Goal: Transaction & Acquisition: Purchase product/service

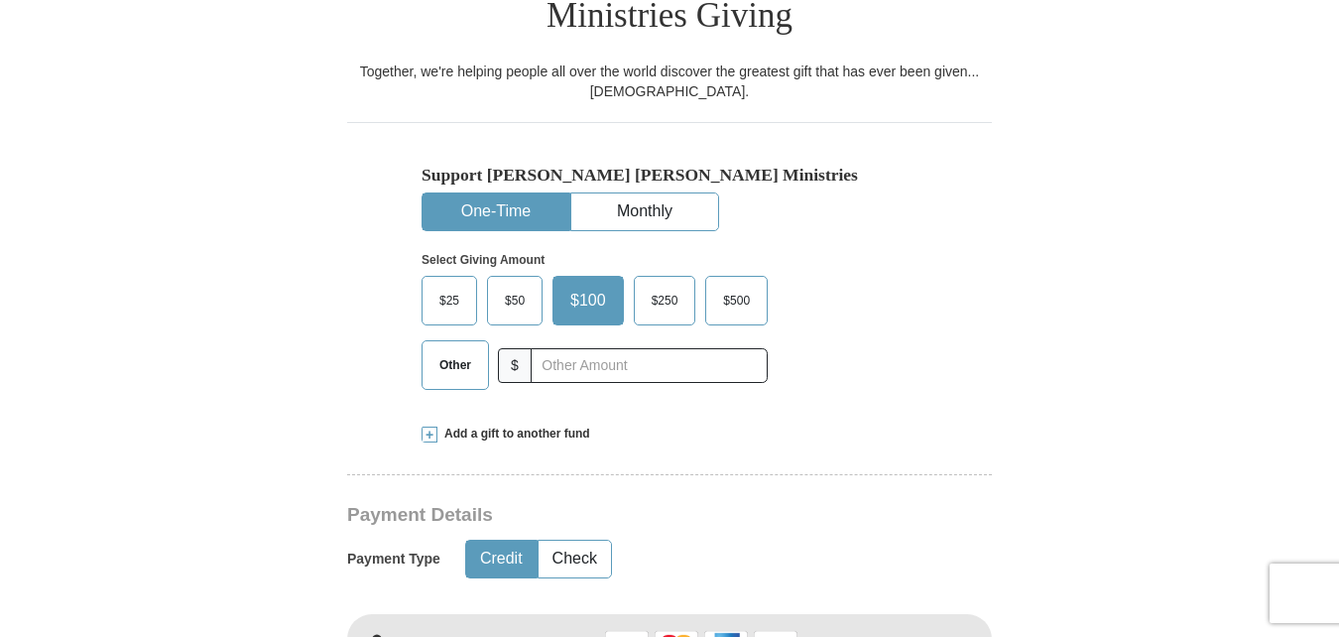
scroll to position [564, 0]
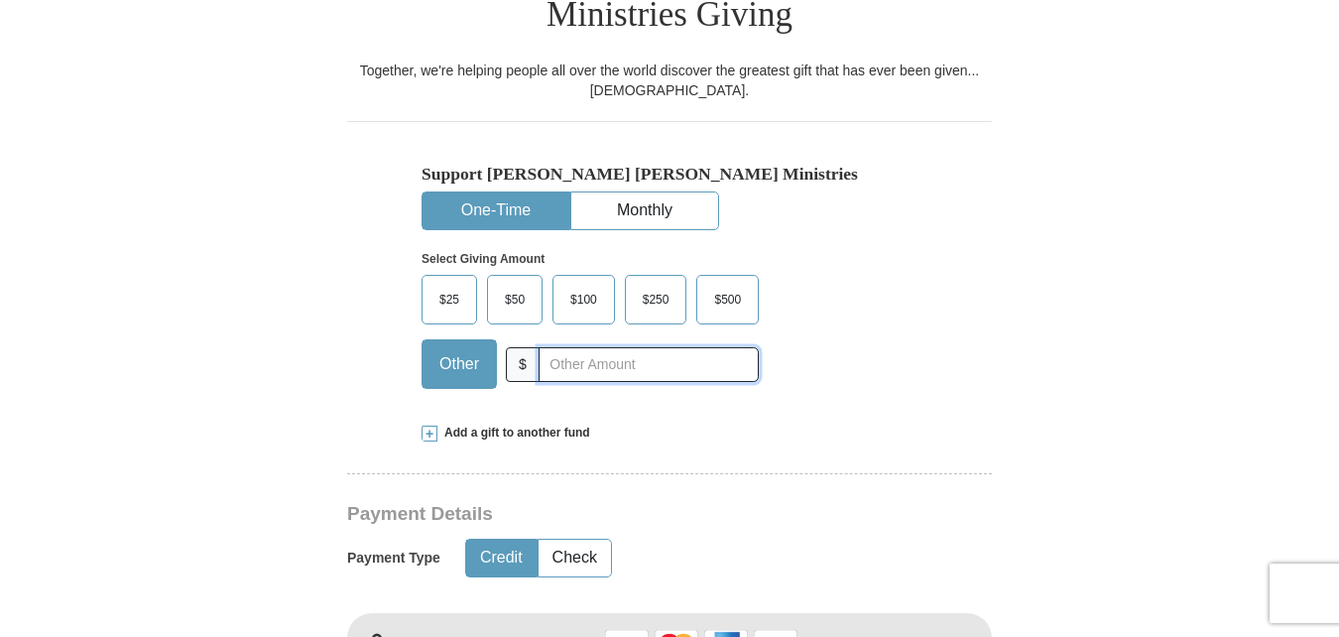
click at [569, 347] on input "text" at bounding box center [648, 364] width 220 height 35
click at [569, 347] on input "100.00" at bounding box center [648, 364] width 220 height 35
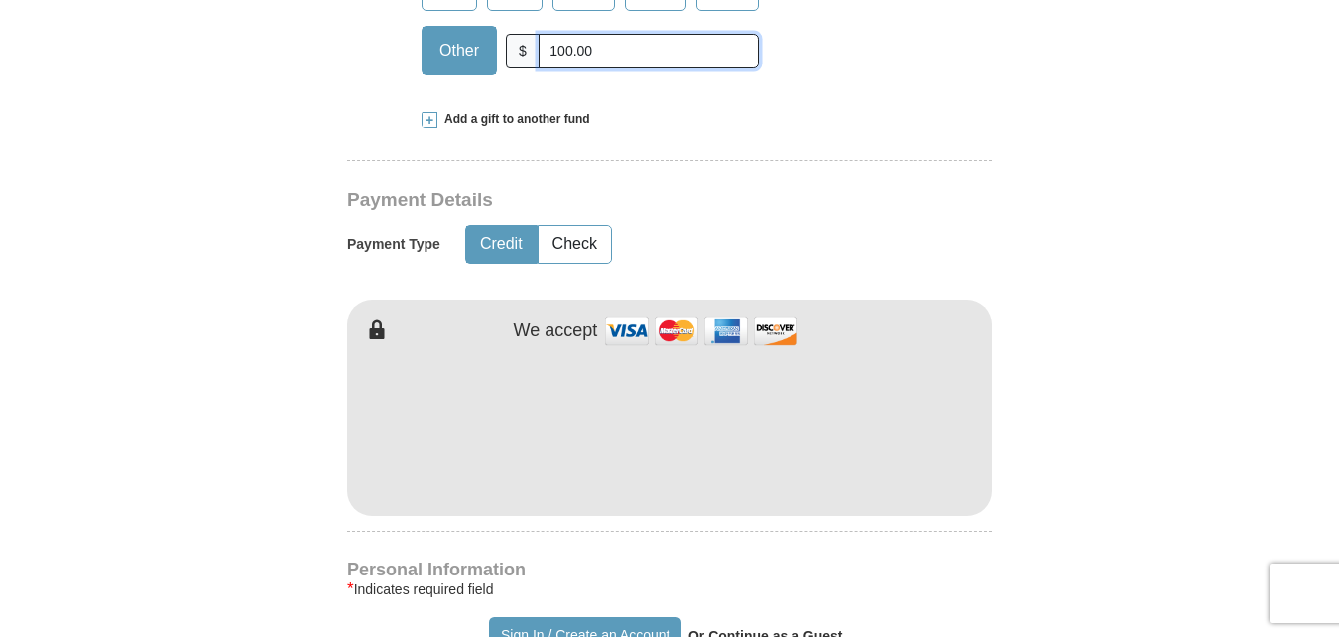
scroll to position [907, 0]
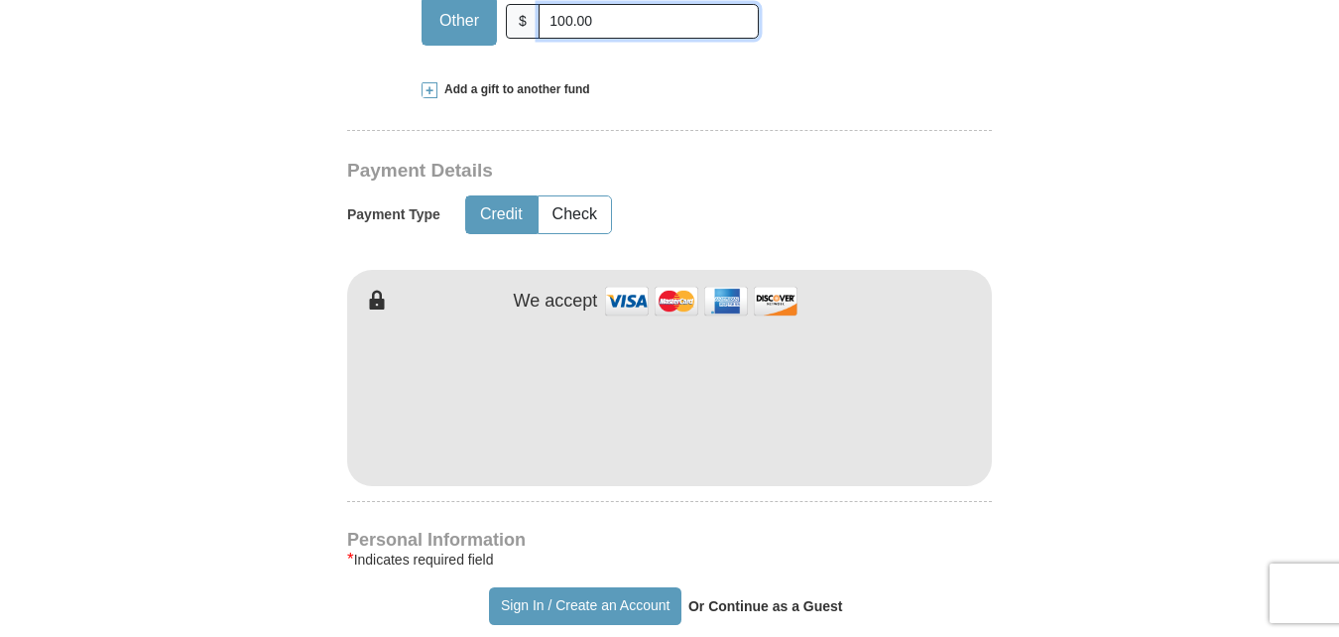
type input "100.00"
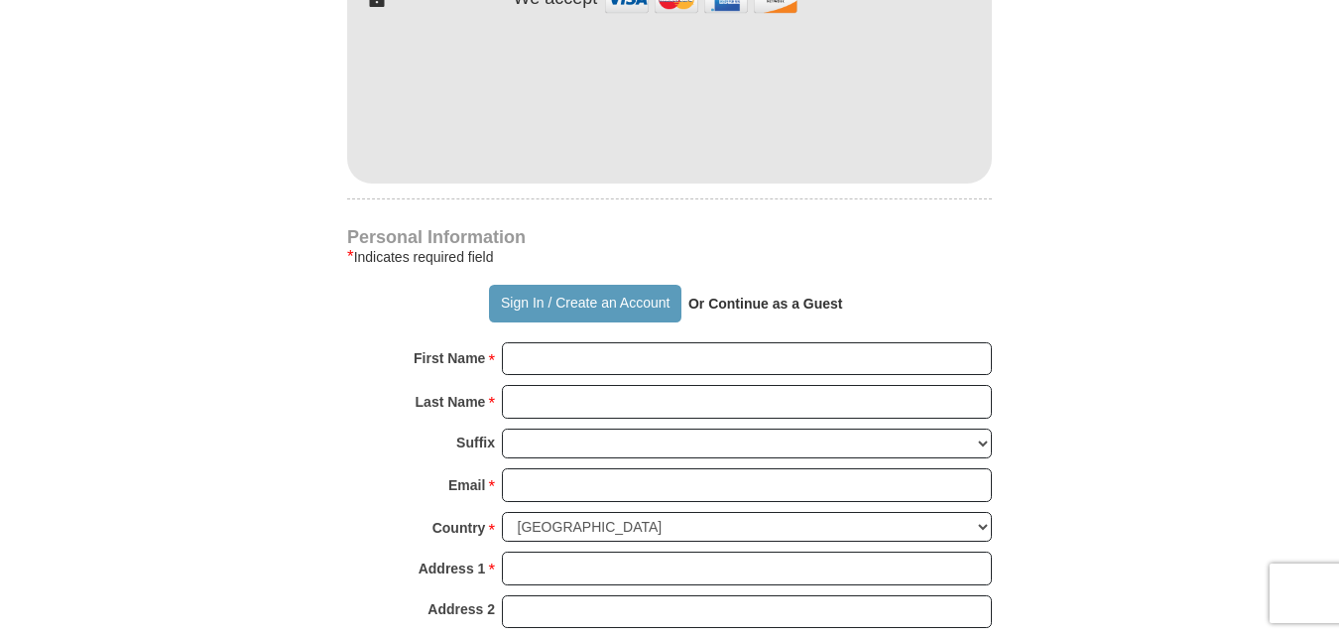
scroll to position [1217, 0]
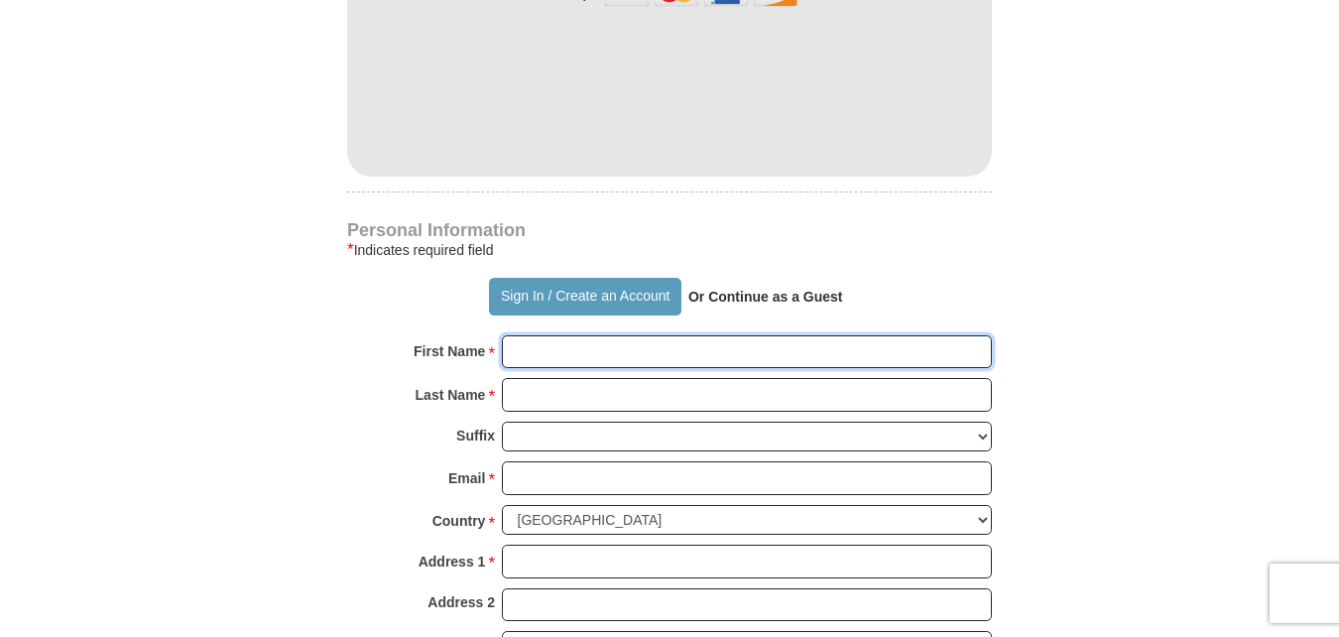
click at [545, 335] on input "First Name *" at bounding box center [747, 352] width 490 height 34
type input "Unity Of The Faith"
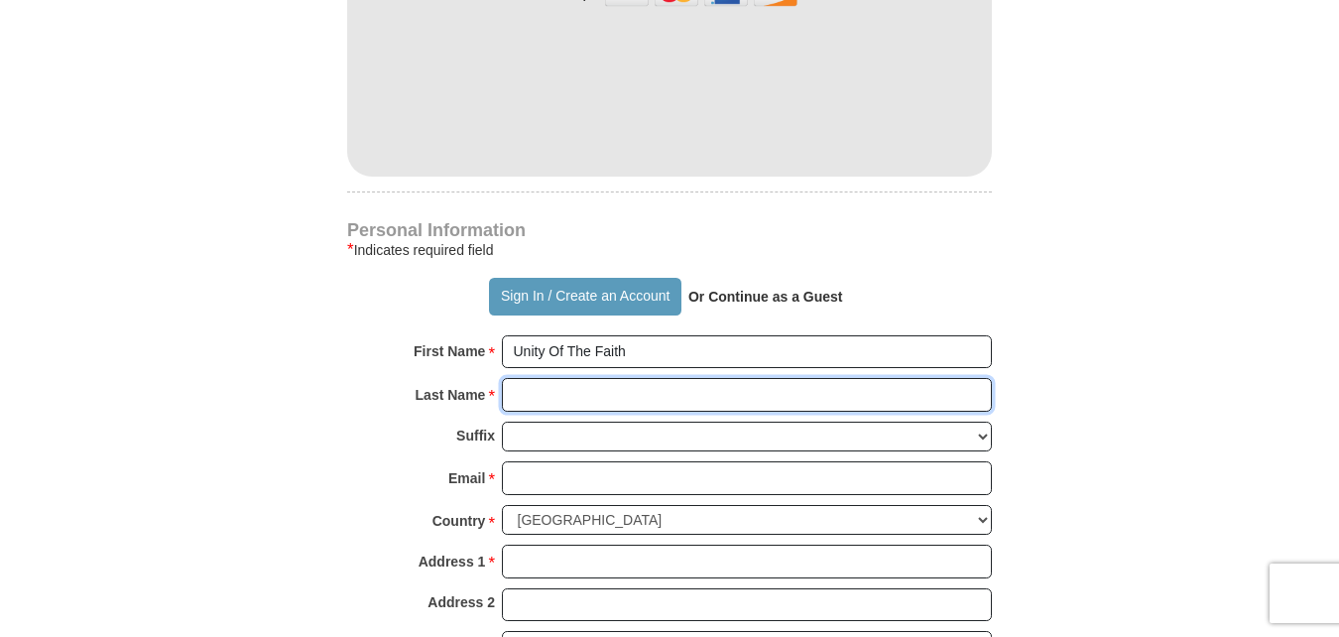
type input "Ministries"
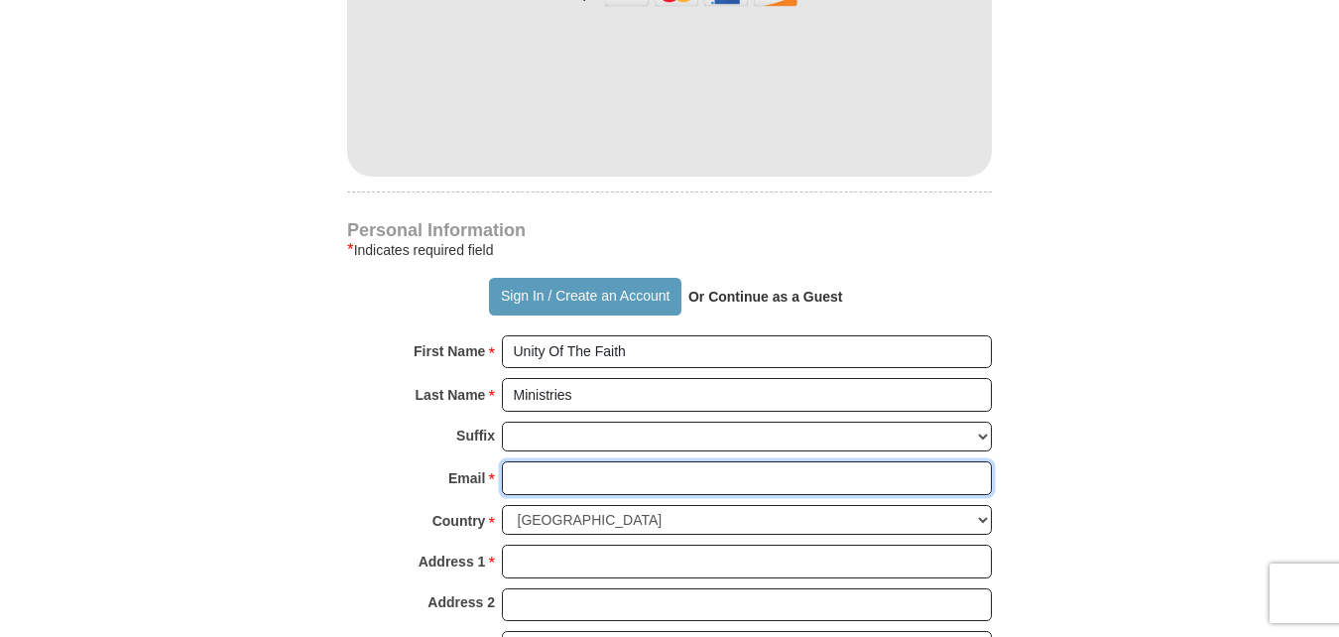
type input "[EMAIL_ADDRESS][DOMAIN_NAME]"
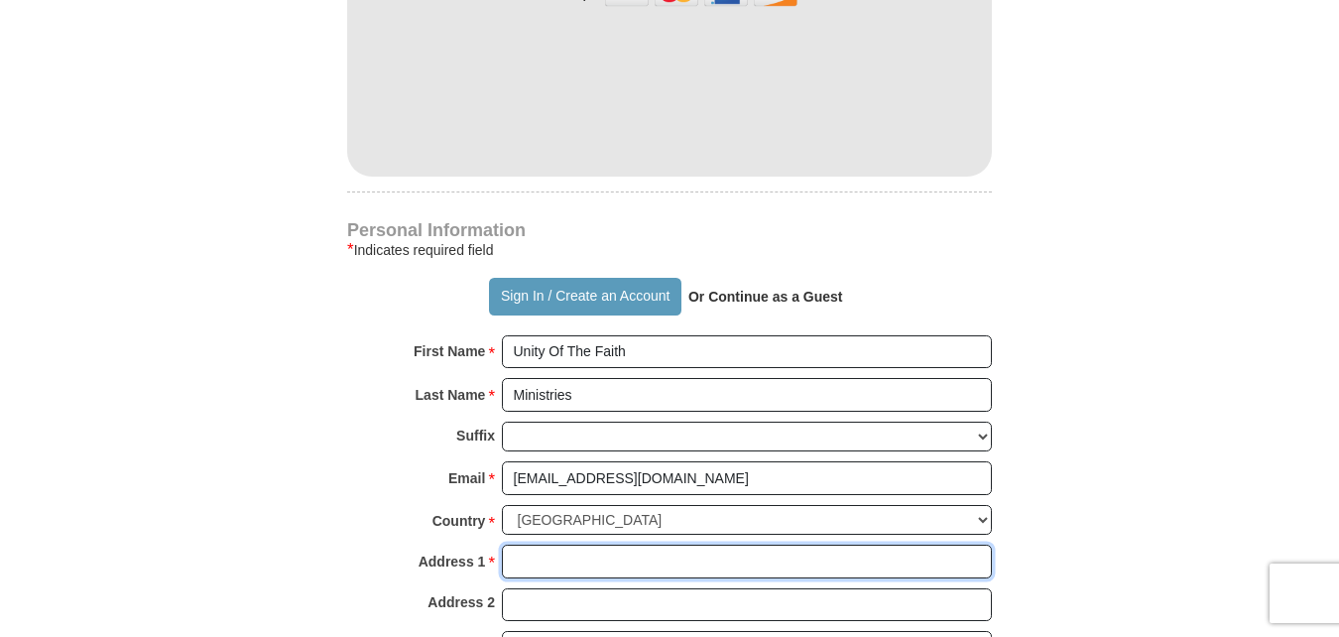
type input "[STREET_ADDRESS]"
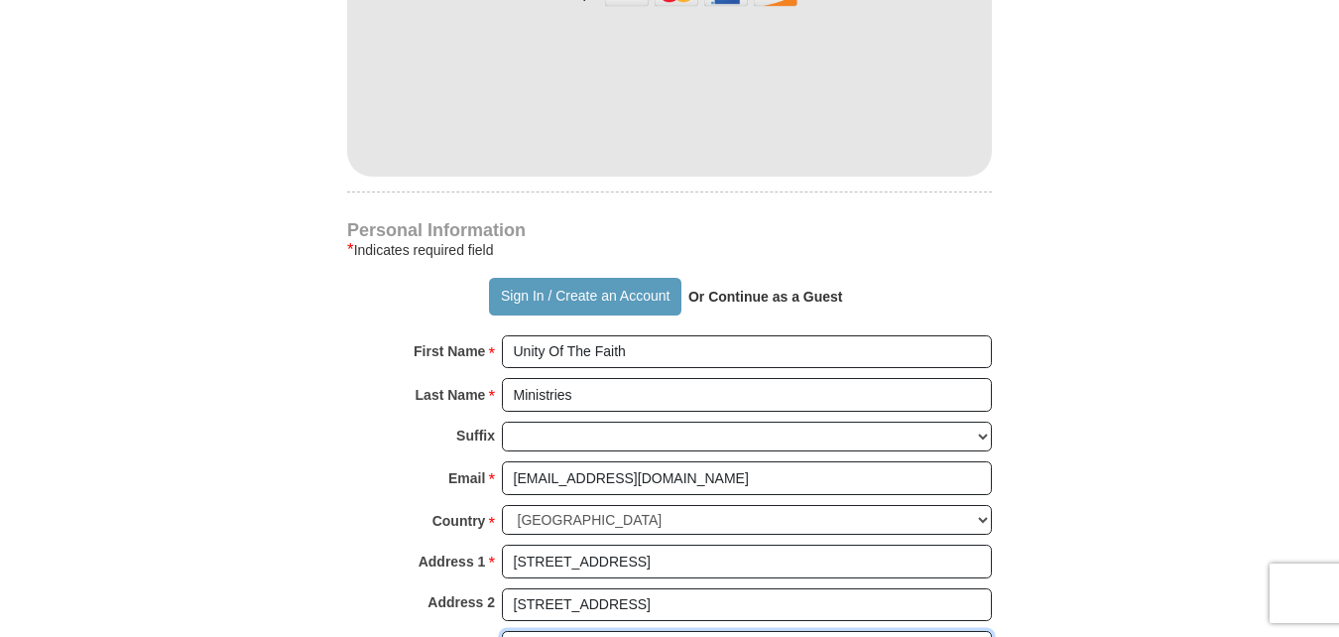
type input "[PERSON_NAME]"
type input "35080"
type input "2055851556"
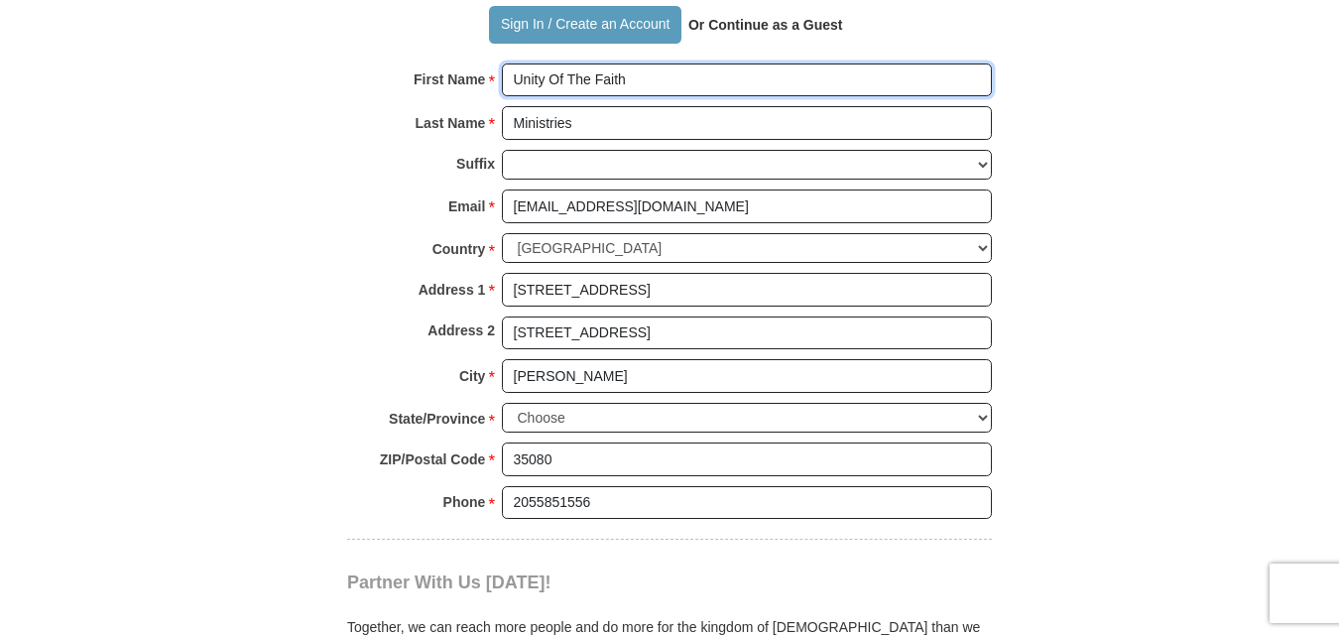
scroll to position [1507, 0]
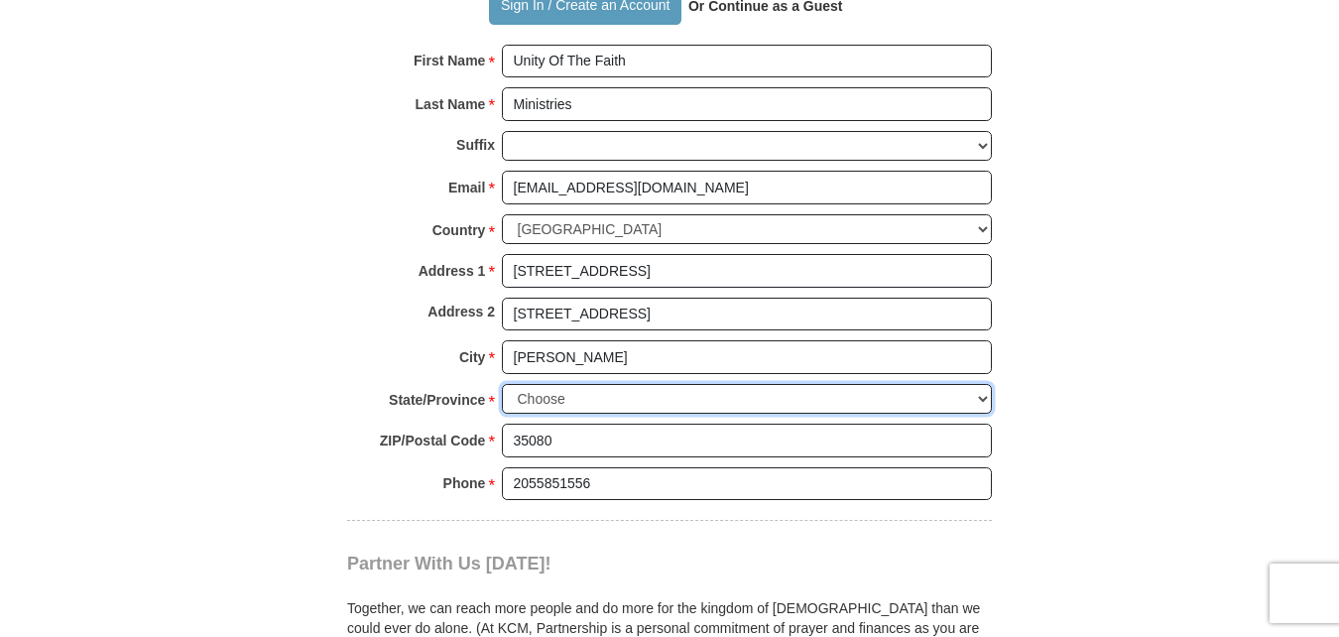
click at [983, 384] on select "Choose [US_STATE] [US_STATE] [US_STATE] [US_STATE] [US_STATE] Armed Forces Amer…" at bounding box center [747, 399] width 490 height 31
select select "AL"
click at [502, 384] on select "Choose [US_STATE] [US_STATE] [US_STATE] [US_STATE] [US_STATE] Armed Forces Amer…" at bounding box center [747, 399] width 490 height 31
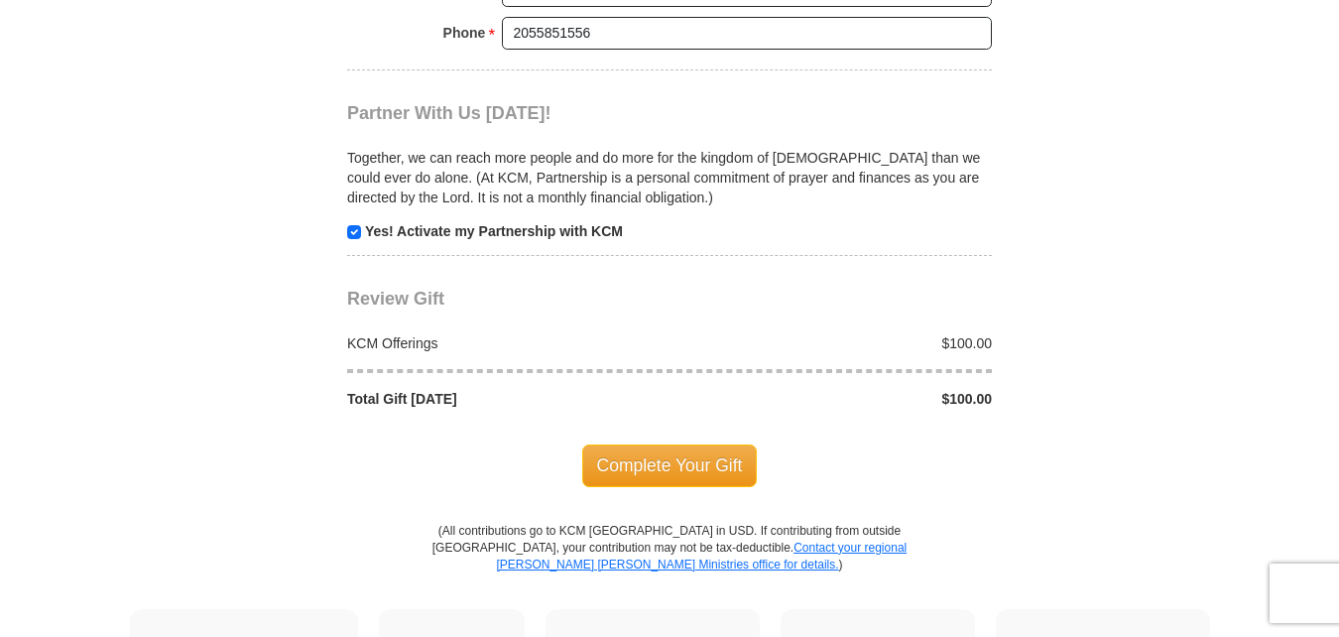
scroll to position [1968, 0]
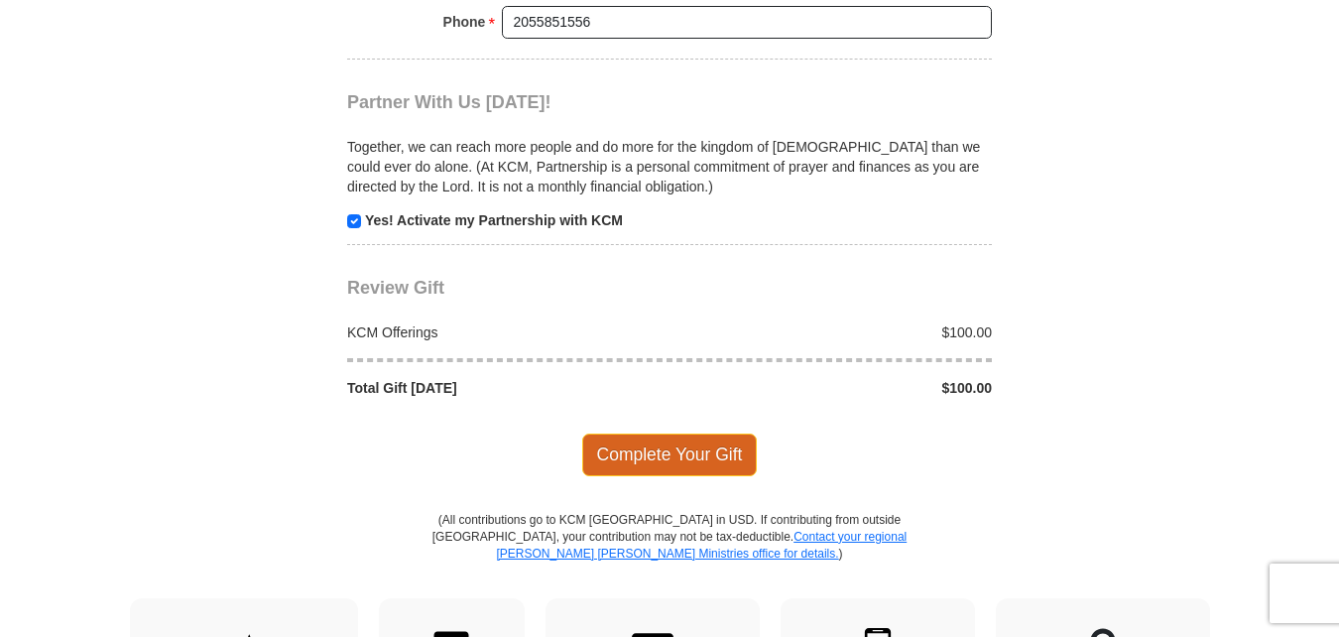
click at [618, 433] on span "Complete Your Gift" at bounding box center [669, 454] width 175 height 42
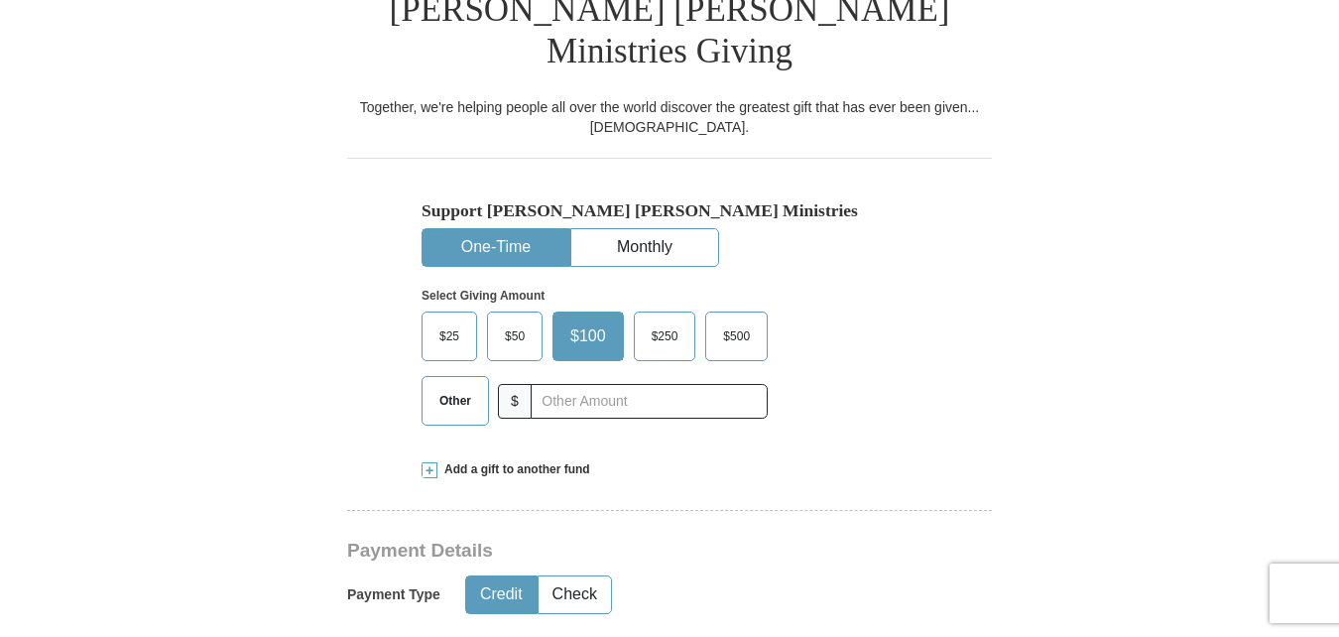
scroll to position [546, 0]
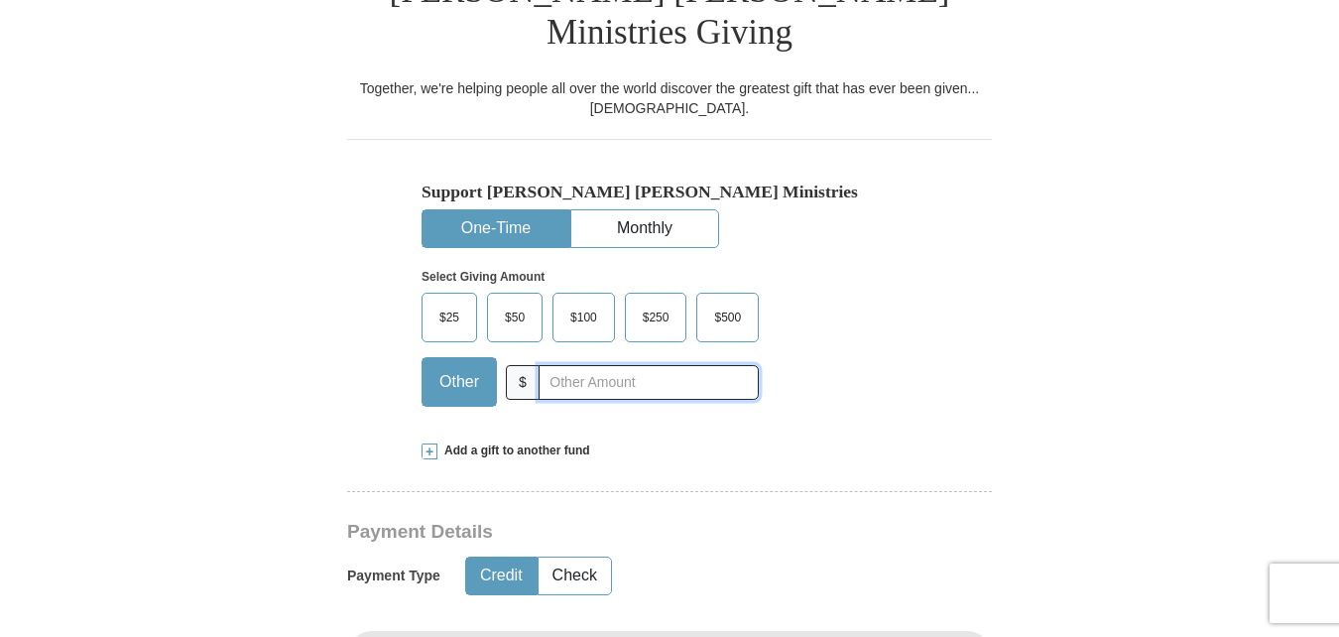
click at [545, 365] on input "text" at bounding box center [648, 382] width 220 height 35
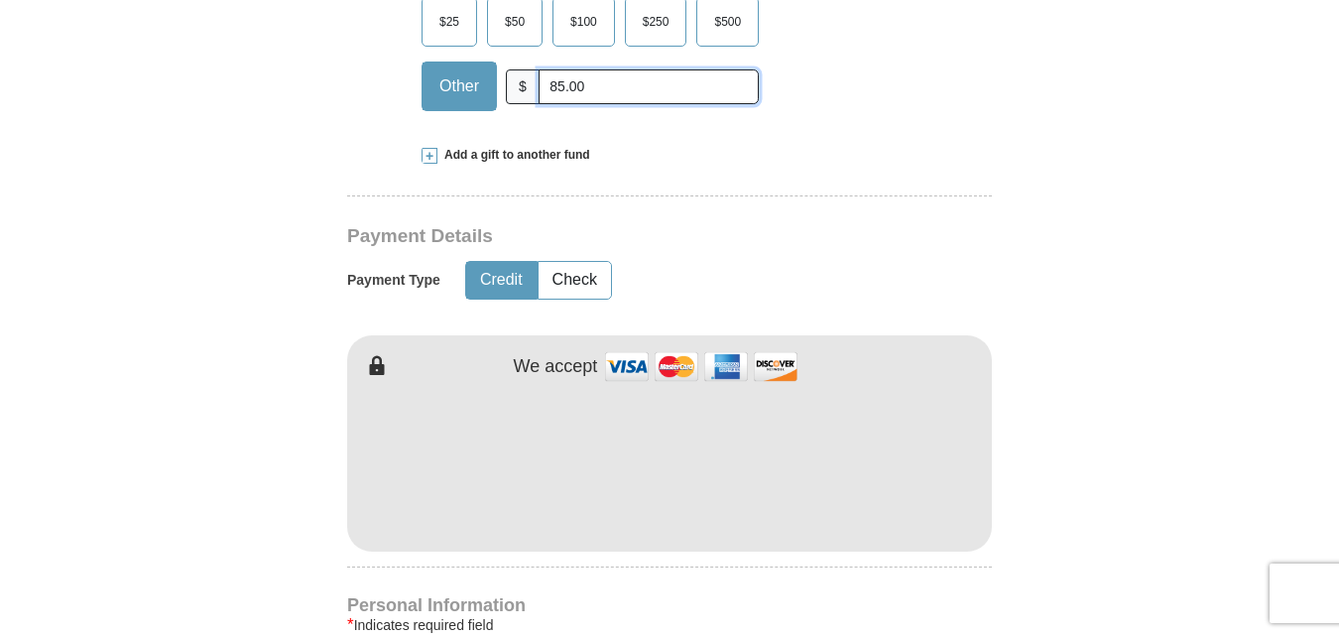
scroll to position [848, 0]
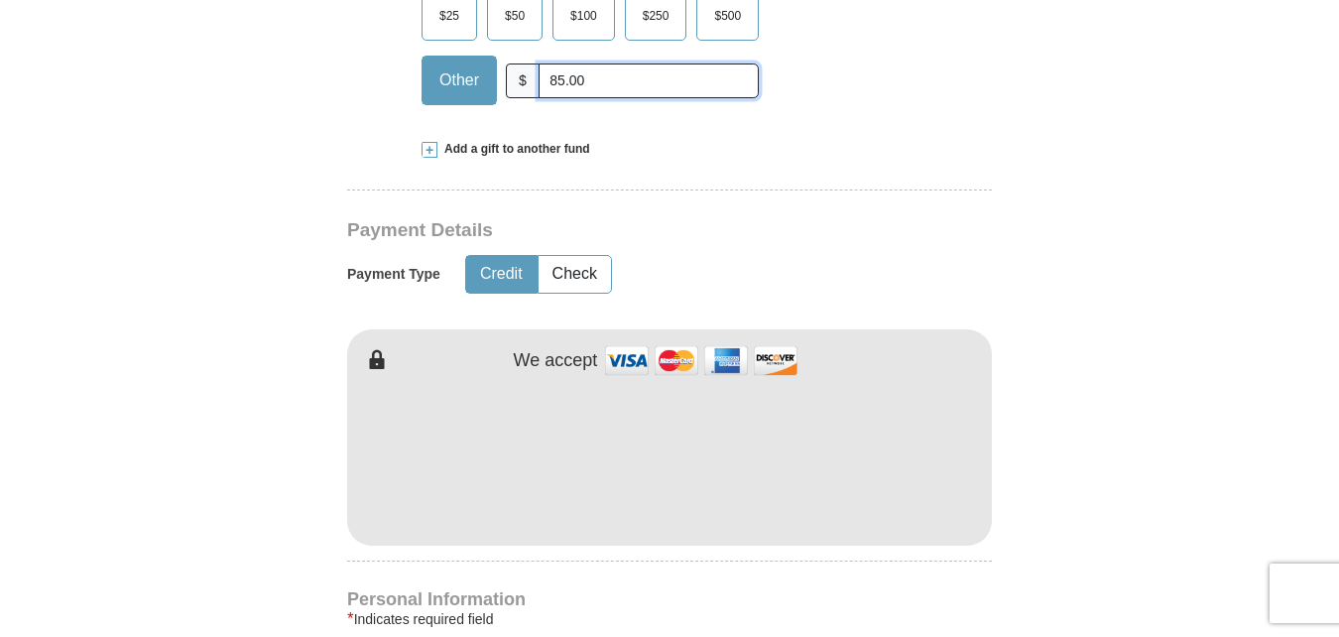
type input "85.00"
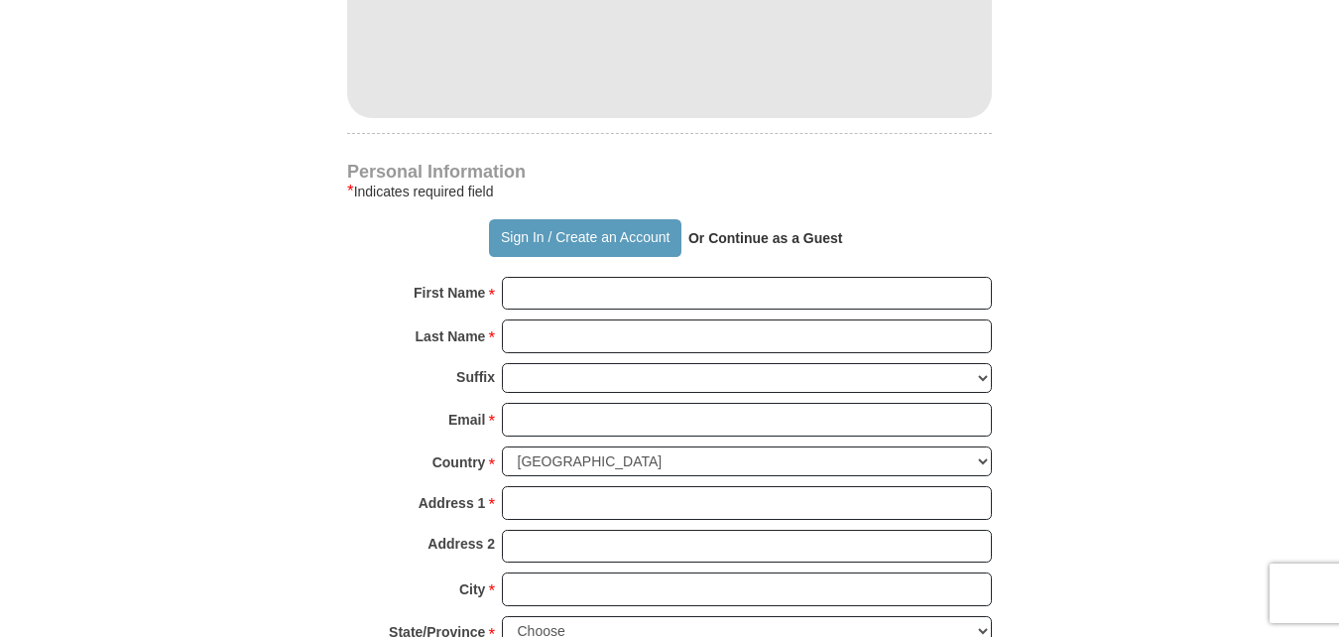
scroll to position [1287, 0]
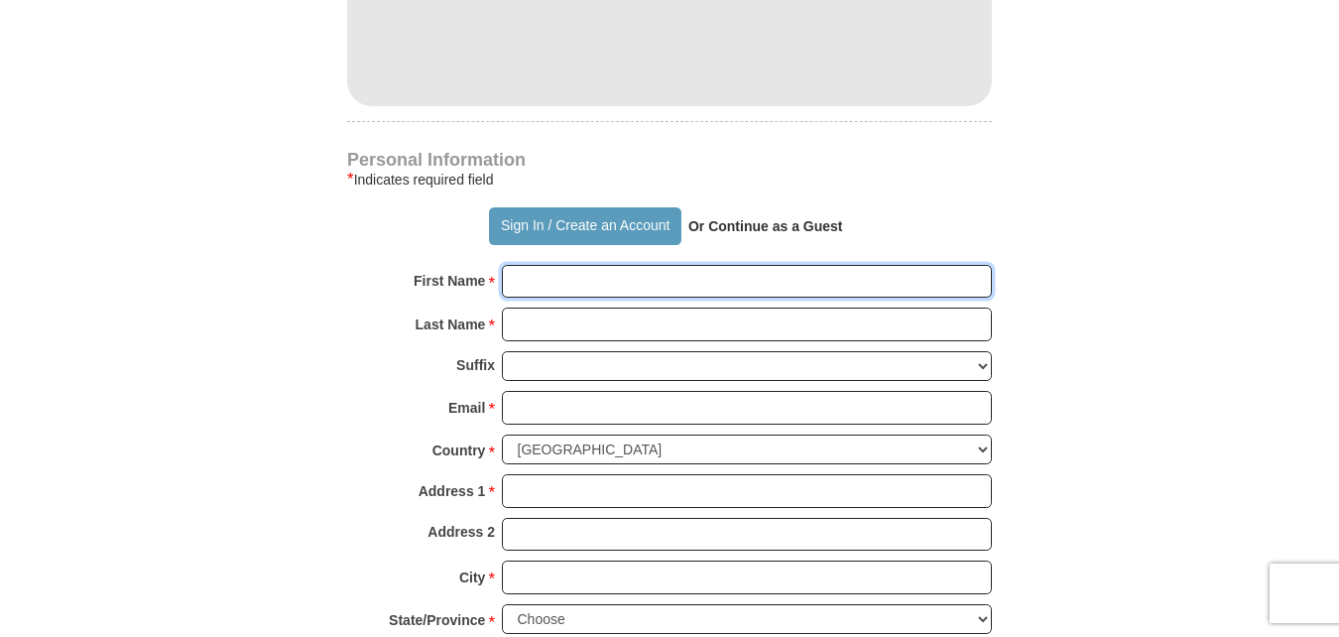
click at [520, 265] on input "First Name *" at bounding box center [747, 282] width 490 height 34
type input "Unity Of The Faith"
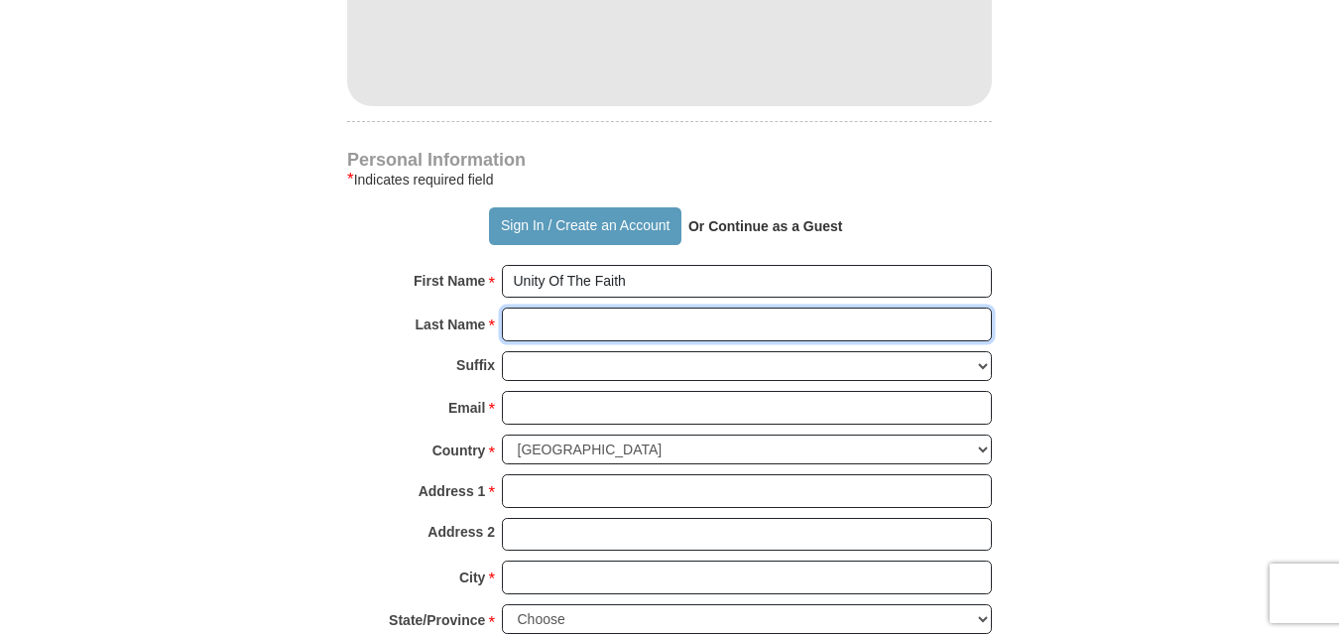
type input "Ministries"
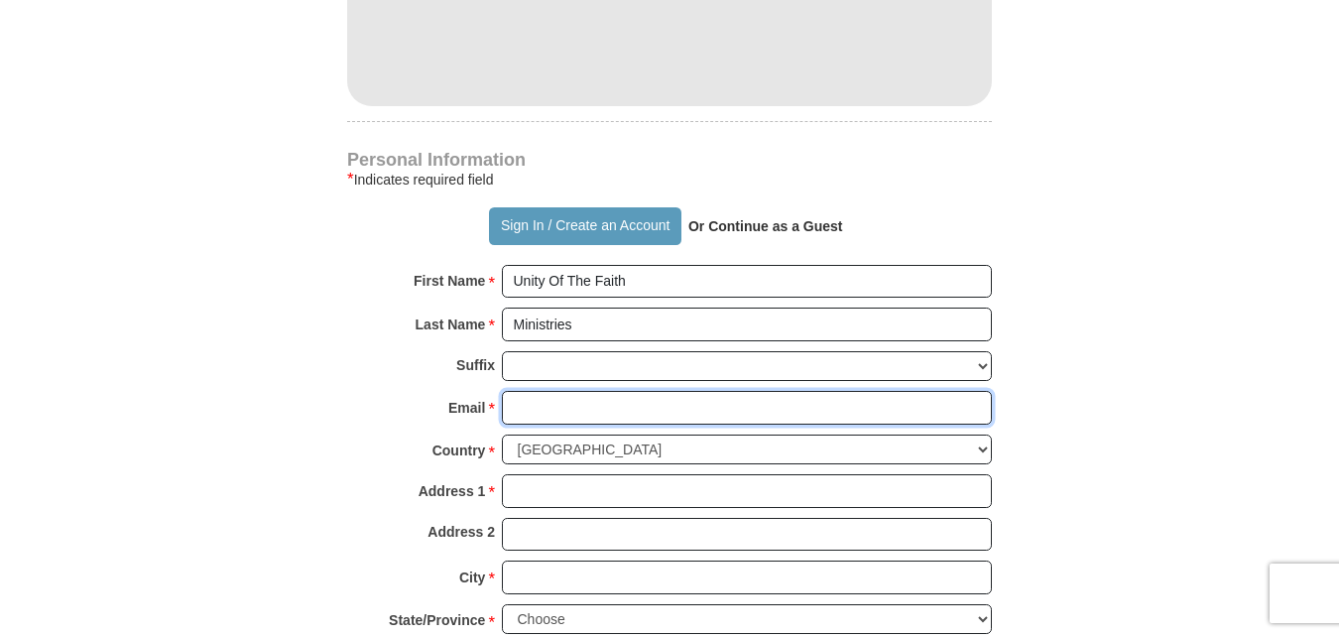
type input "[EMAIL_ADDRESS][DOMAIN_NAME]"
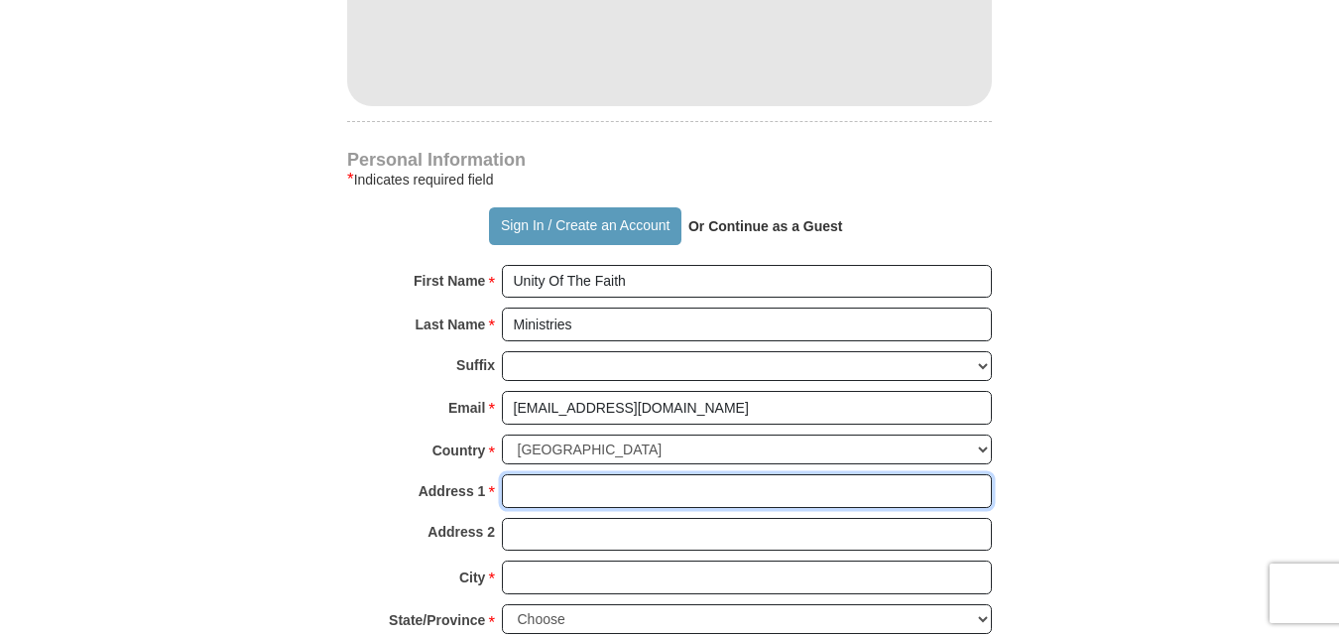
type input "[STREET_ADDRESS]"
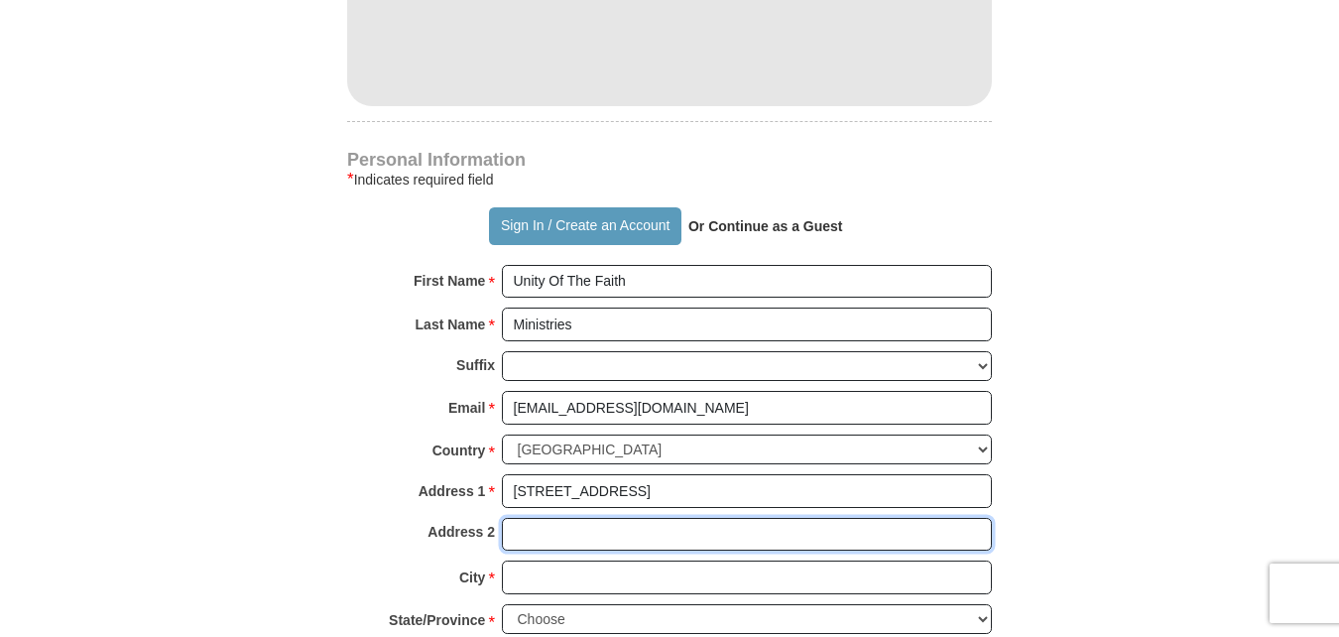
type input "[STREET_ADDRESS]"
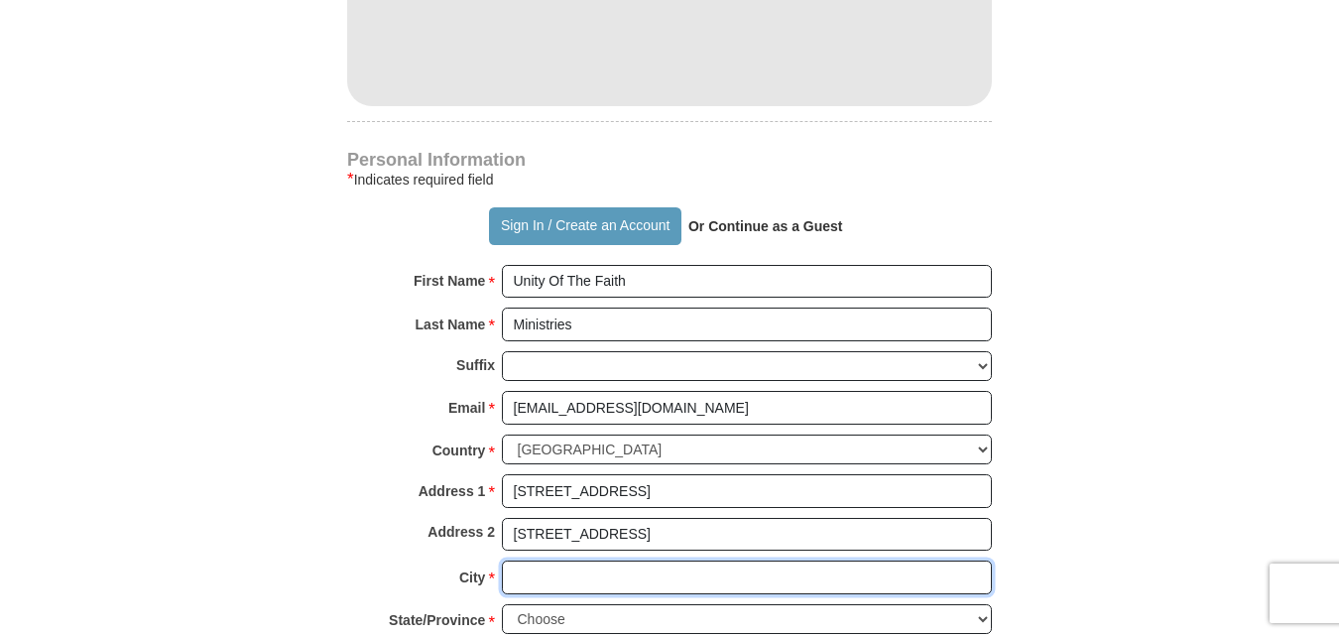
type input "[PERSON_NAME]"
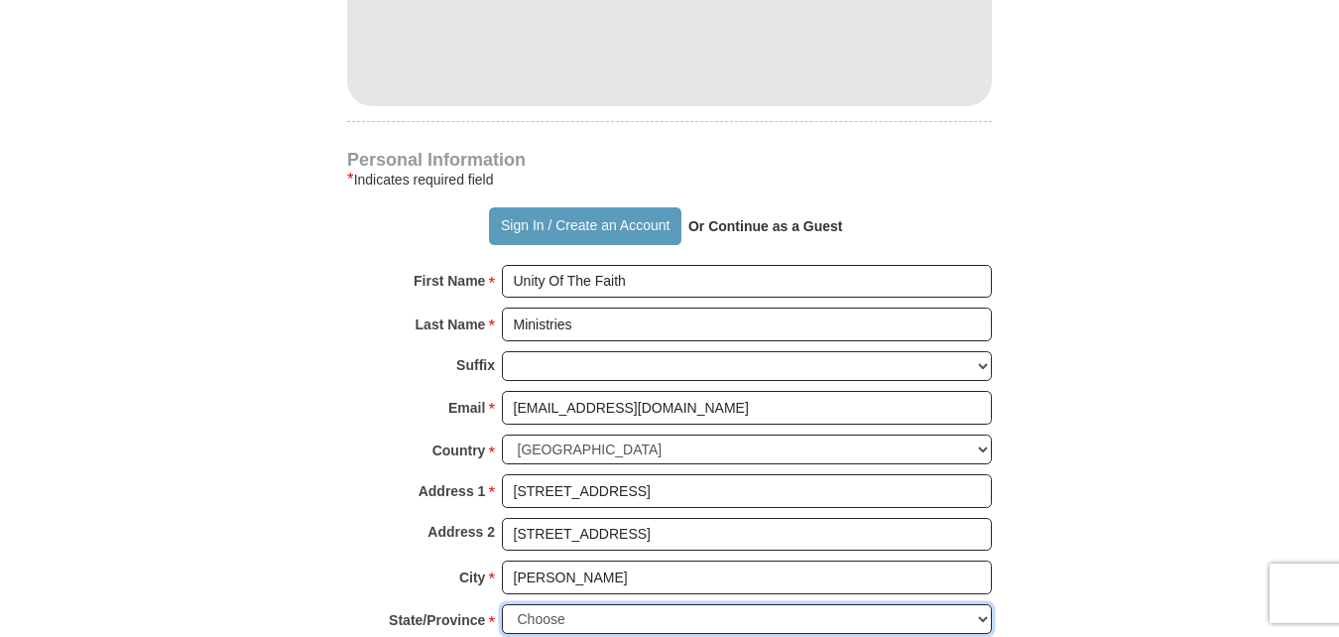
select select "AL"
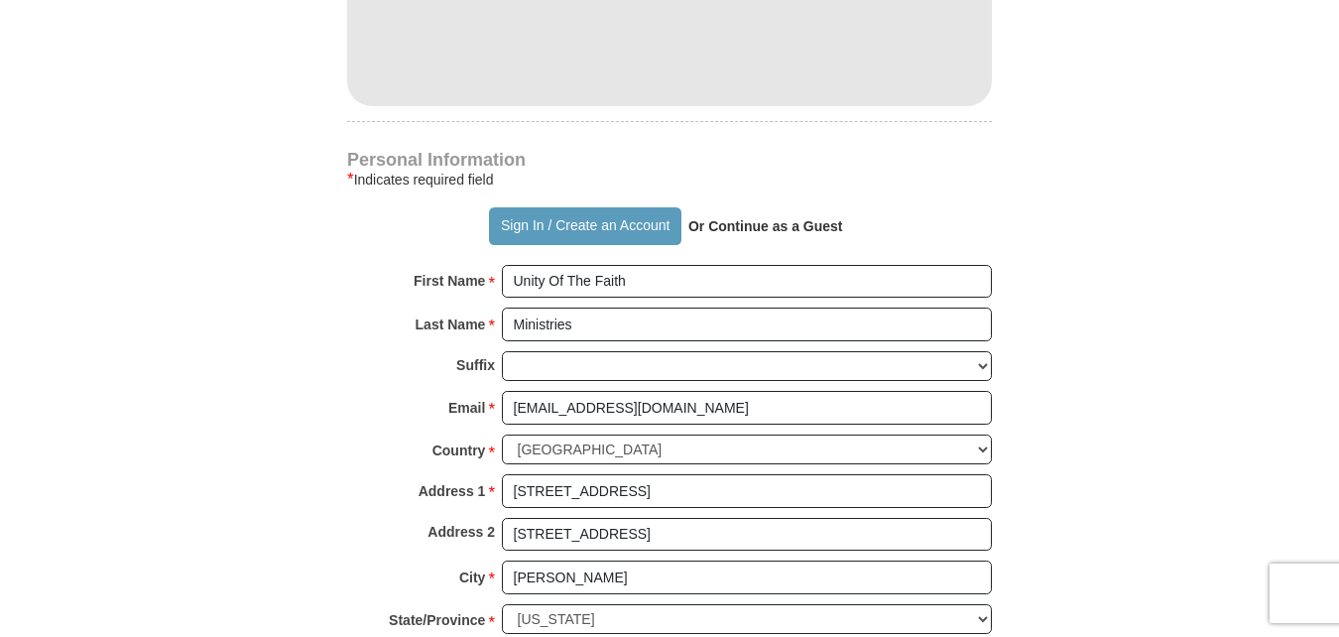
type input "35080"
type input "2055851556"
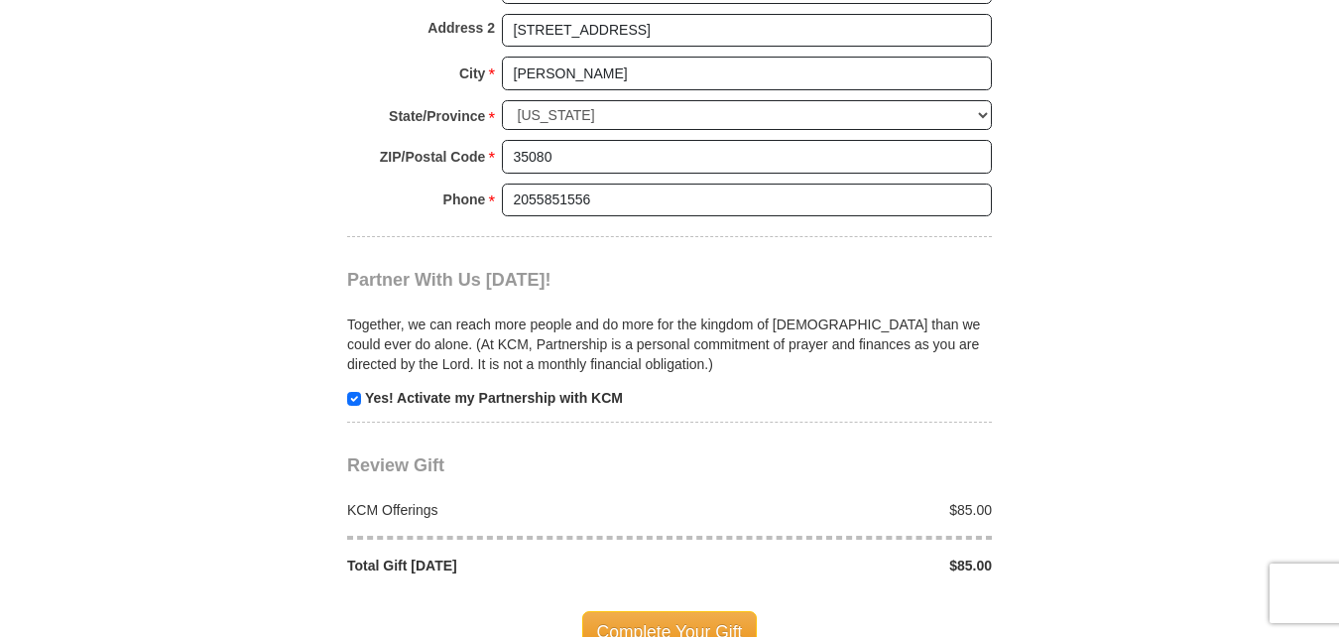
scroll to position [1798, 0]
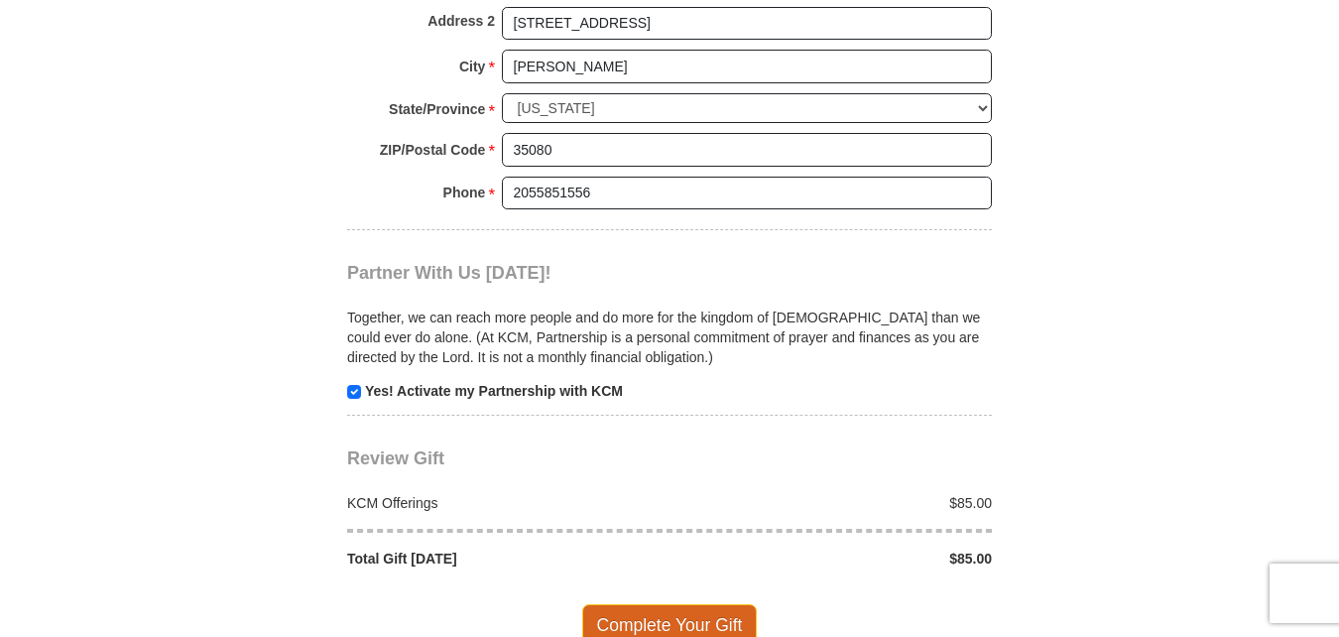
click at [662, 604] on span "Complete Your Gift" at bounding box center [669, 625] width 175 height 42
